Goal: Find specific page/section: Find specific page/section

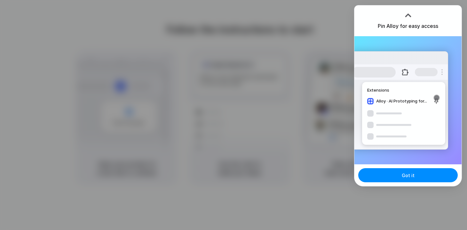
click at [407, 22] on h3 "Pin Alloy for easy access" at bounding box center [408, 26] width 61 height 8
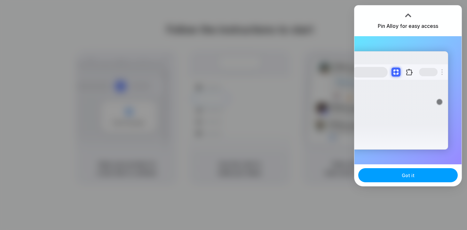
click at [419, 175] on button "Got it" at bounding box center [409, 175] width 100 height 14
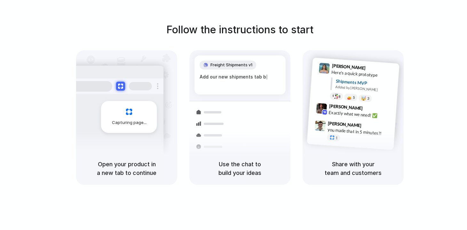
click at [234, 115] on div at bounding box center [234, 115] width 0 height 0
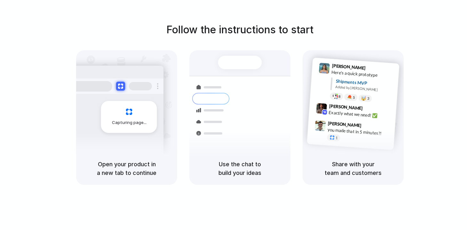
click at [262, 149] on div "8 pallets • Warehouse B • Packed" at bounding box center [279, 151] width 60 height 5
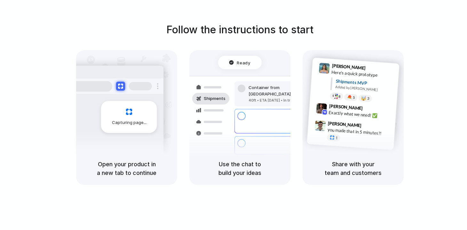
click at [234, 115] on div at bounding box center [234, 115] width 0 height 0
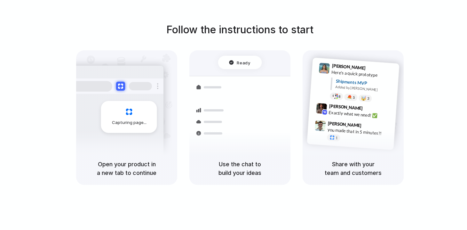
click at [234, 115] on div at bounding box center [234, 115] width 0 height 0
